Goal: Task Accomplishment & Management: Use online tool/utility

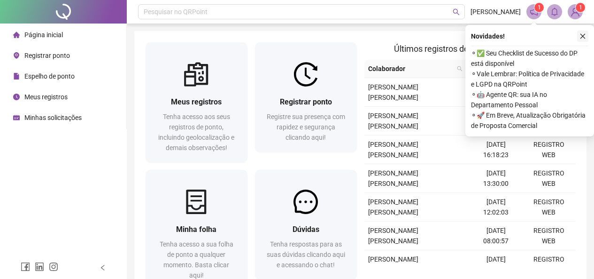
click at [586, 34] on button "button" at bounding box center [582, 36] width 11 height 11
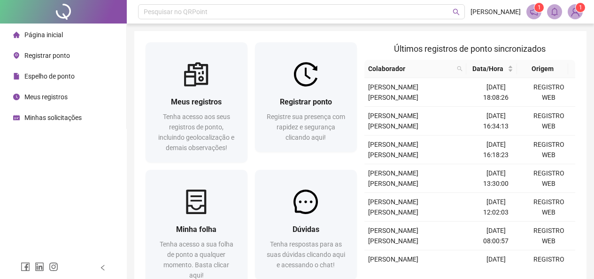
click at [53, 50] on div "Registrar ponto" at bounding box center [41, 55] width 57 height 19
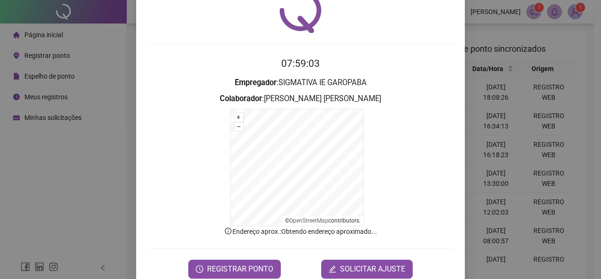
scroll to position [65, 0]
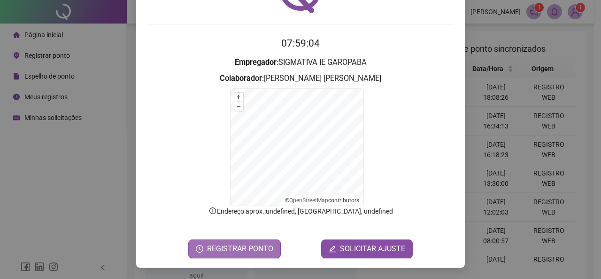
click at [256, 242] on button "REGISTRAR PONTO" at bounding box center [234, 248] width 93 height 19
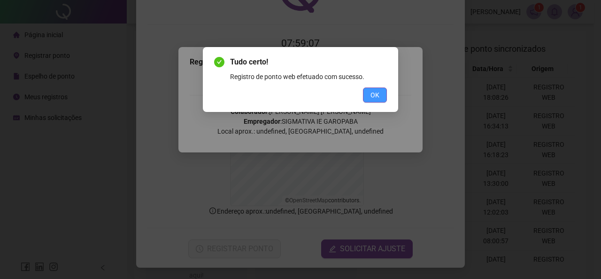
click at [377, 92] on span "OK" at bounding box center [375, 95] width 9 height 10
